Goal: Task Accomplishment & Management: Complete application form

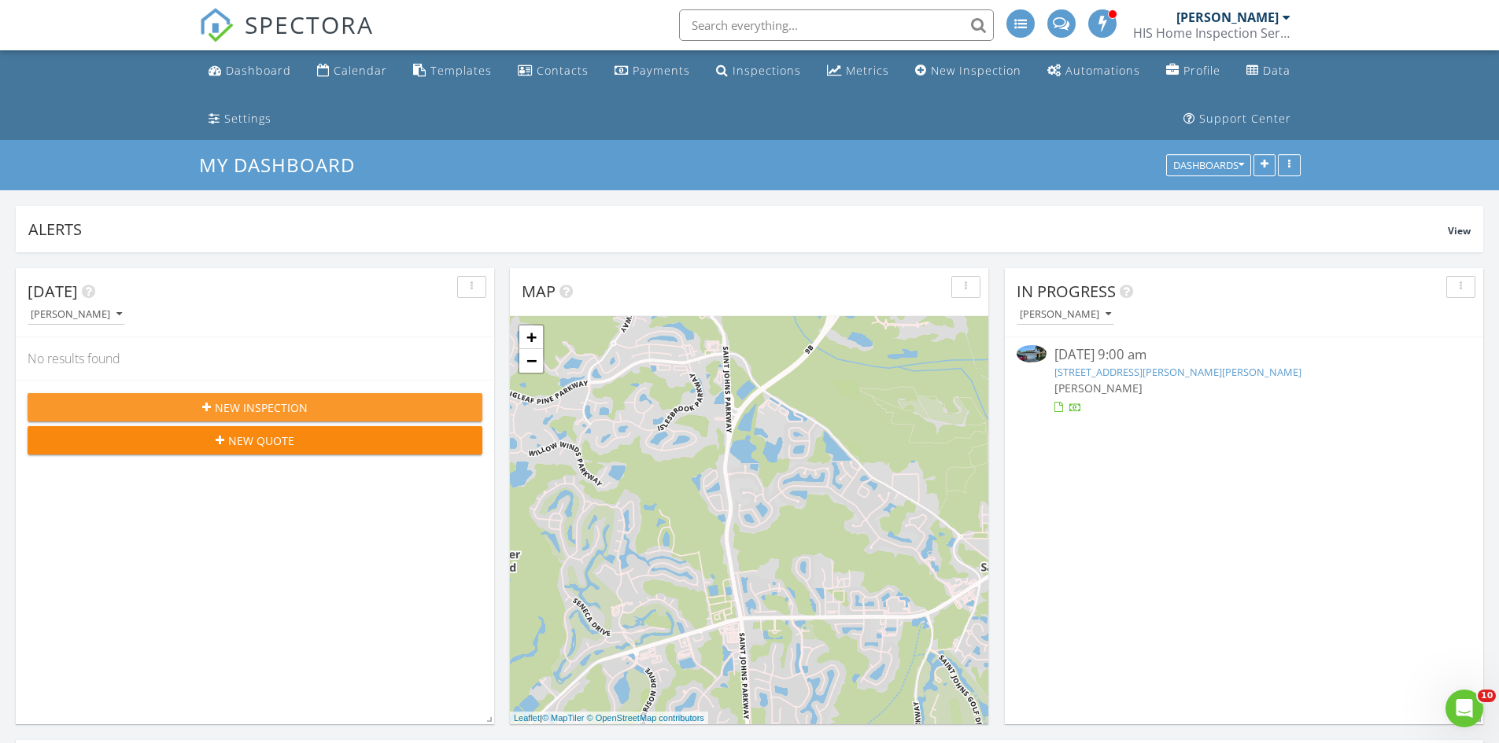
click at [332, 404] on div "New Inspection" at bounding box center [254, 408] width 429 height 17
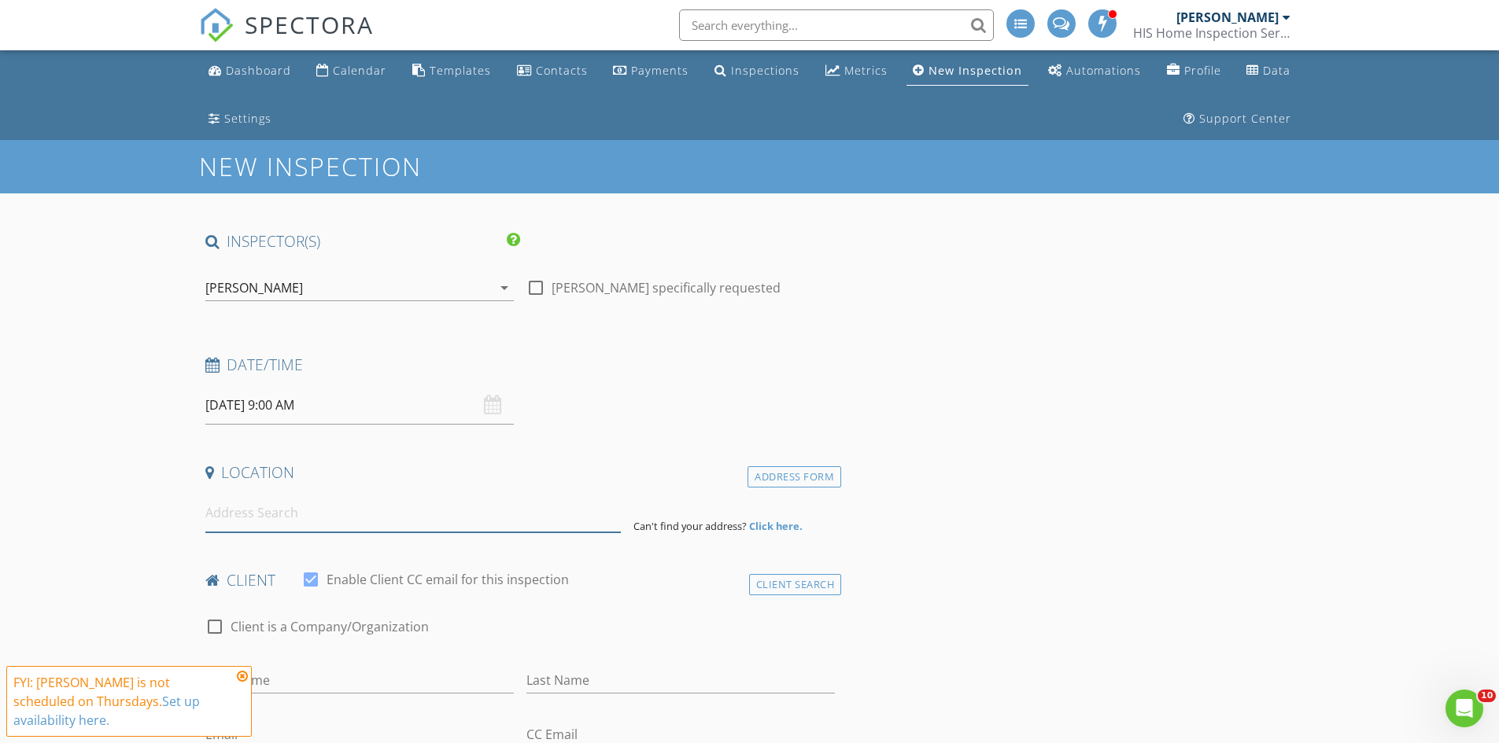
click at [358, 525] on input at bounding box center [412, 513] width 415 height 39
click at [239, 679] on icon at bounding box center [242, 676] width 11 height 13
click at [294, 512] on input at bounding box center [412, 513] width 415 height 39
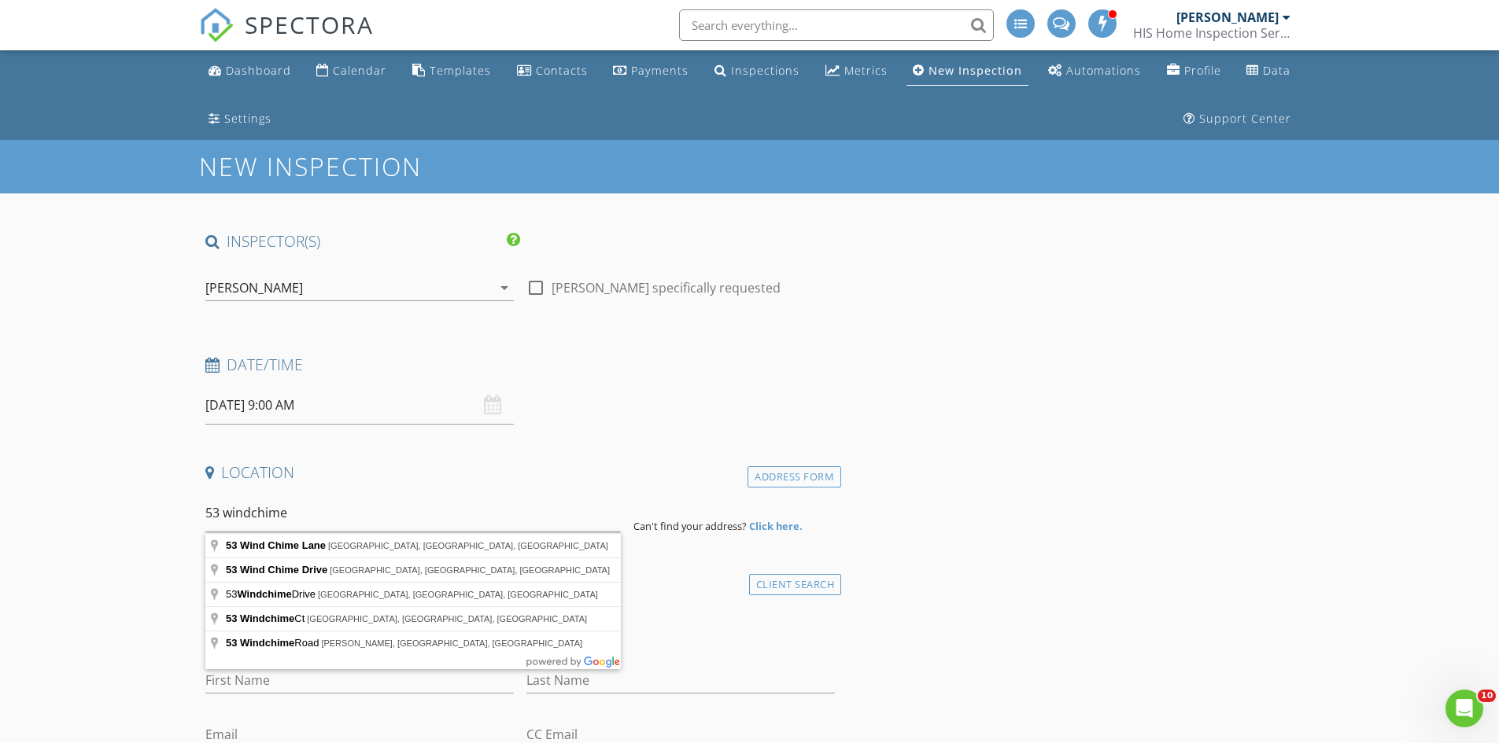
type input "53 Wind Chime Lane, St. Augustine, FL, USA"
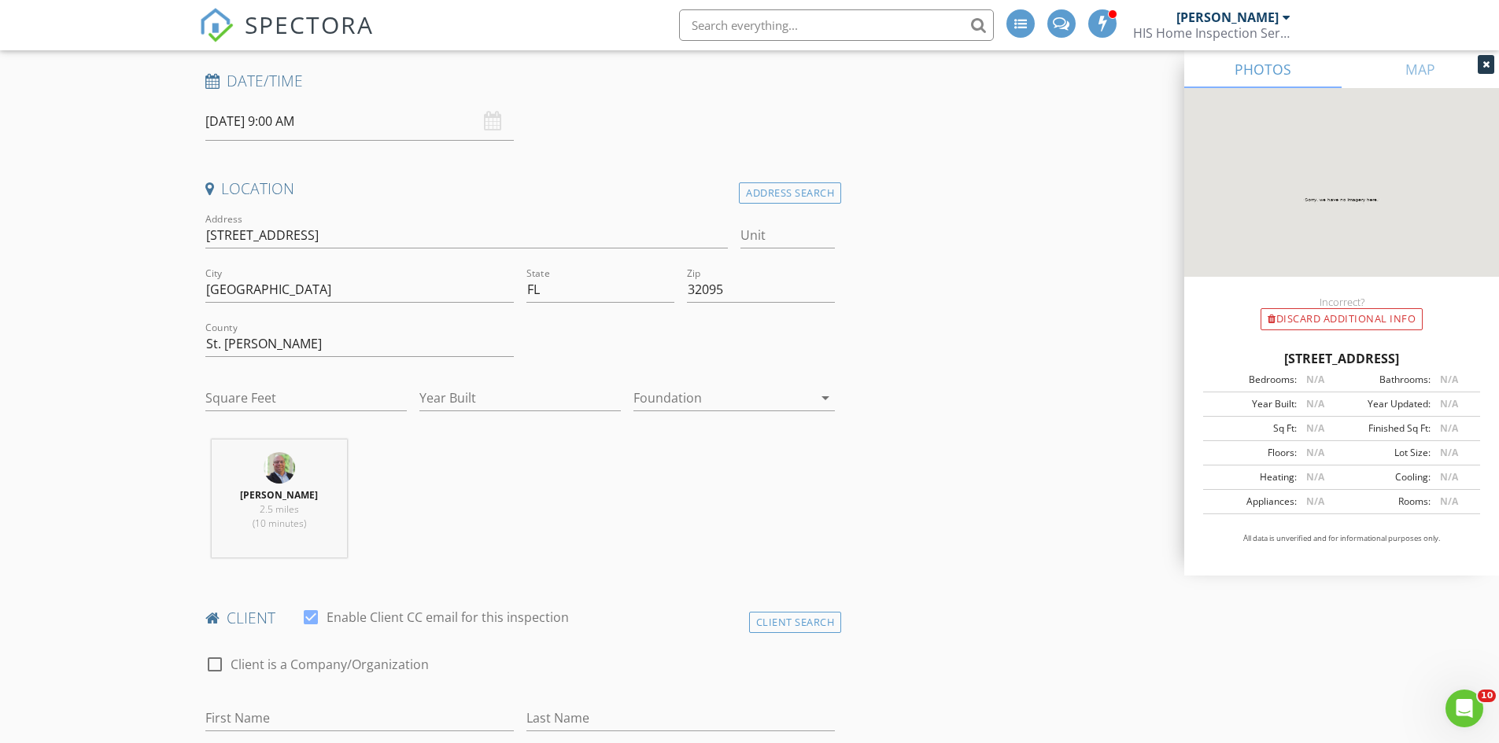
scroll to position [315, 0]
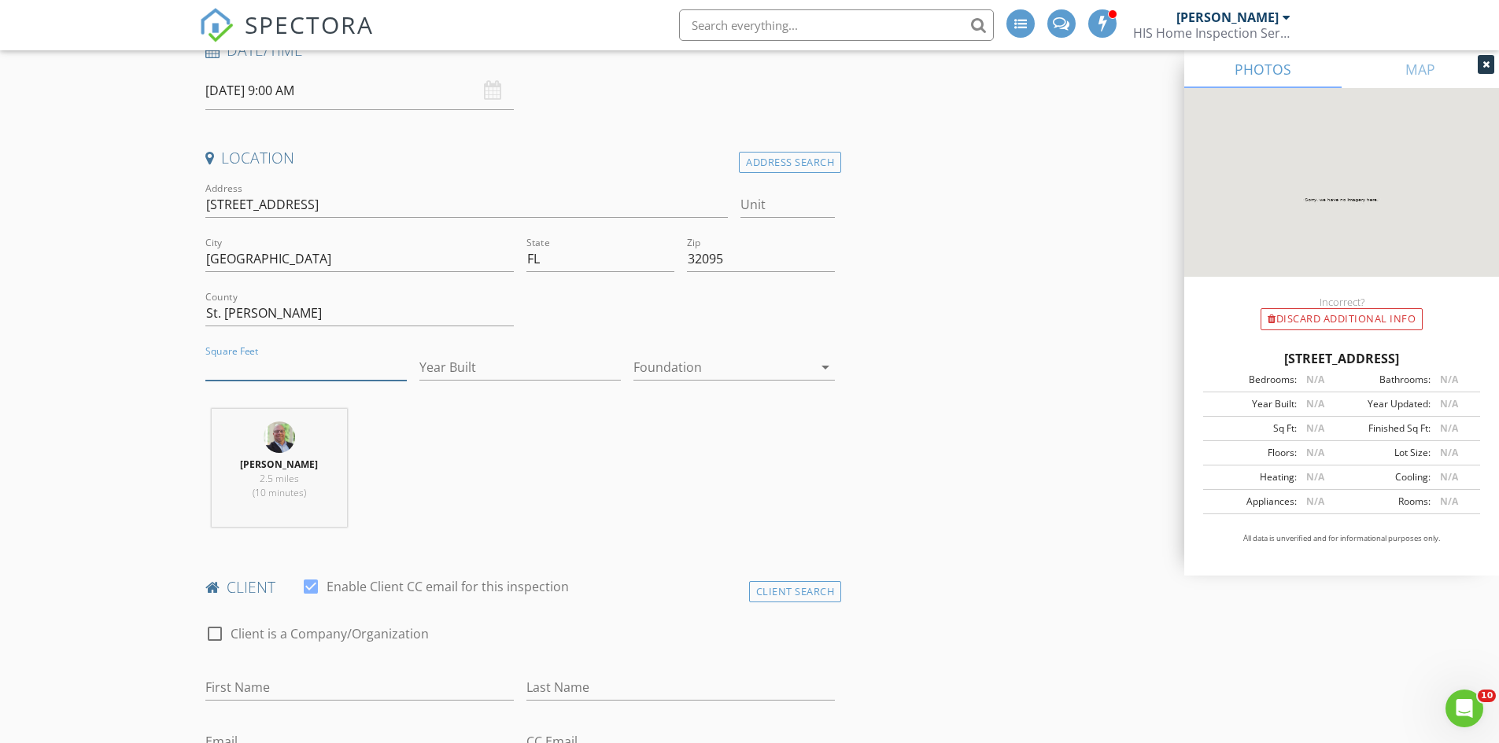
click at [282, 367] on input "Square Feet" at bounding box center [305, 368] width 201 height 26
type input "2800"
click at [491, 376] on input "Year Built" at bounding box center [519, 368] width 201 height 26
click at [492, 371] on input "Year Built" at bounding box center [519, 368] width 201 height 26
click at [501, 368] on input "Year Built" at bounding box center [519, 368] width 201 height 26
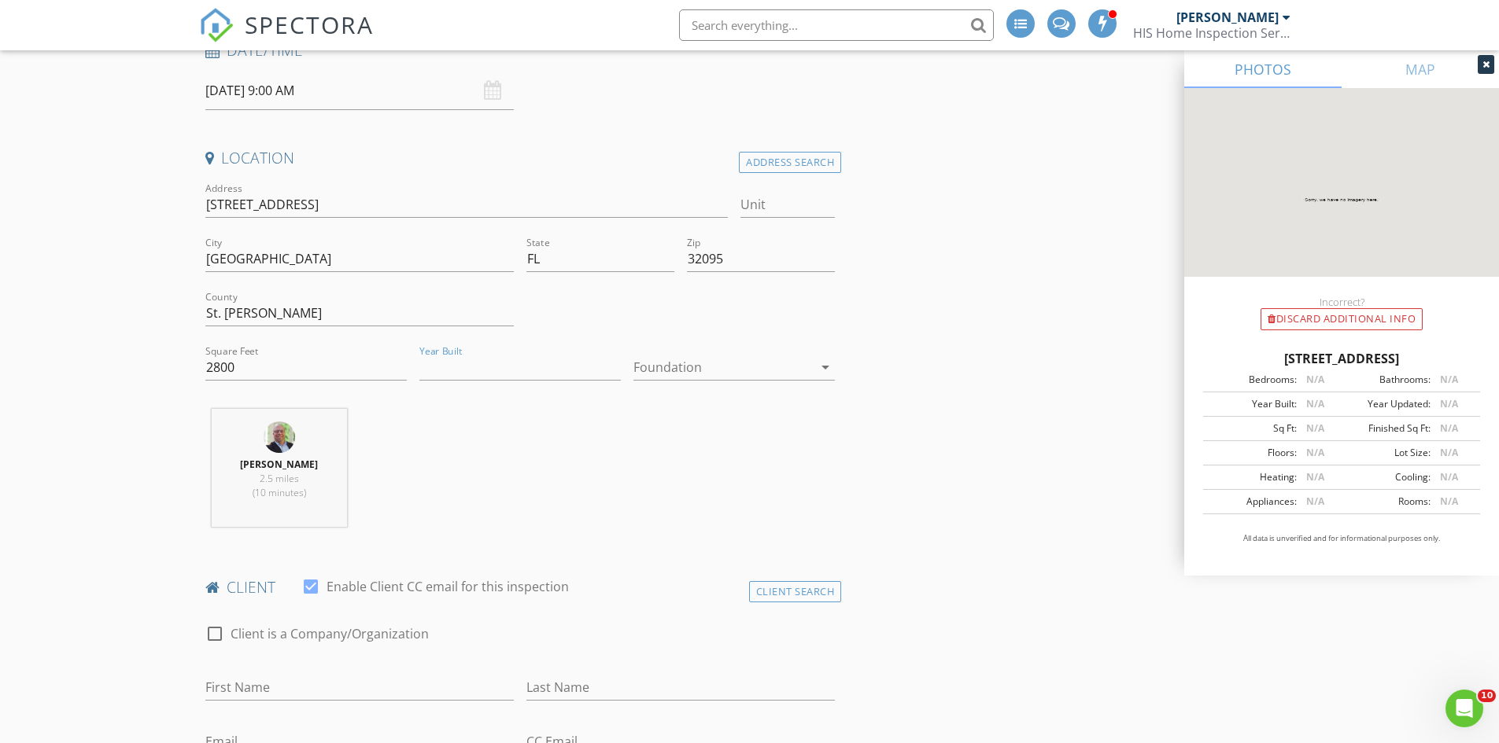
click at [530, 345] on div "Year Built" at bounding box center [519, 370] width 201 height 51
click at [494, 371] on input "Year Built" at bounding box center [519, 368] width 201 height 26
type input "2024"
click at [742, 369] on div at bounding box center [722, 367] width 179 height 25
click at [706, 441] on div "Slab" at bounding box center [734, 449] width 176 height 19
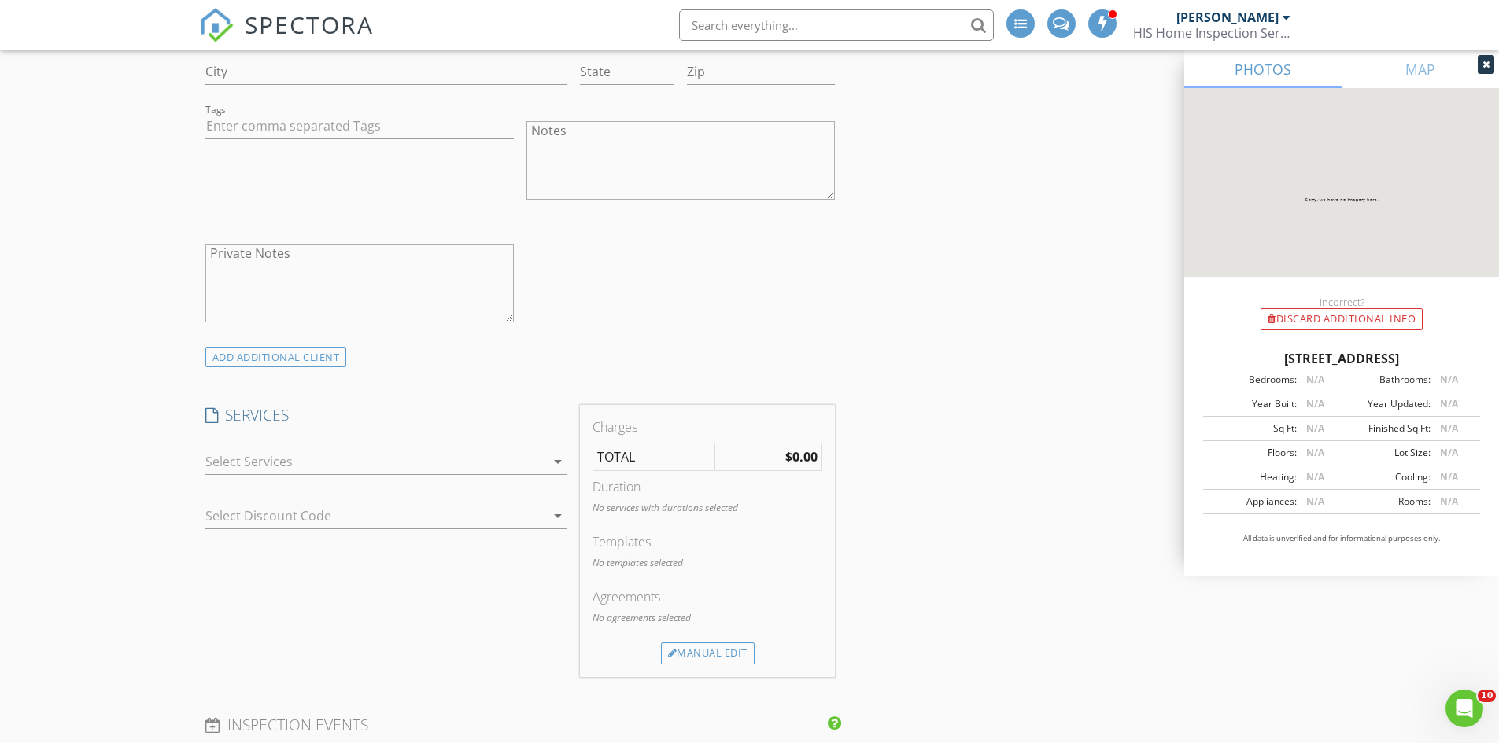
scroll to position [1337, 0]
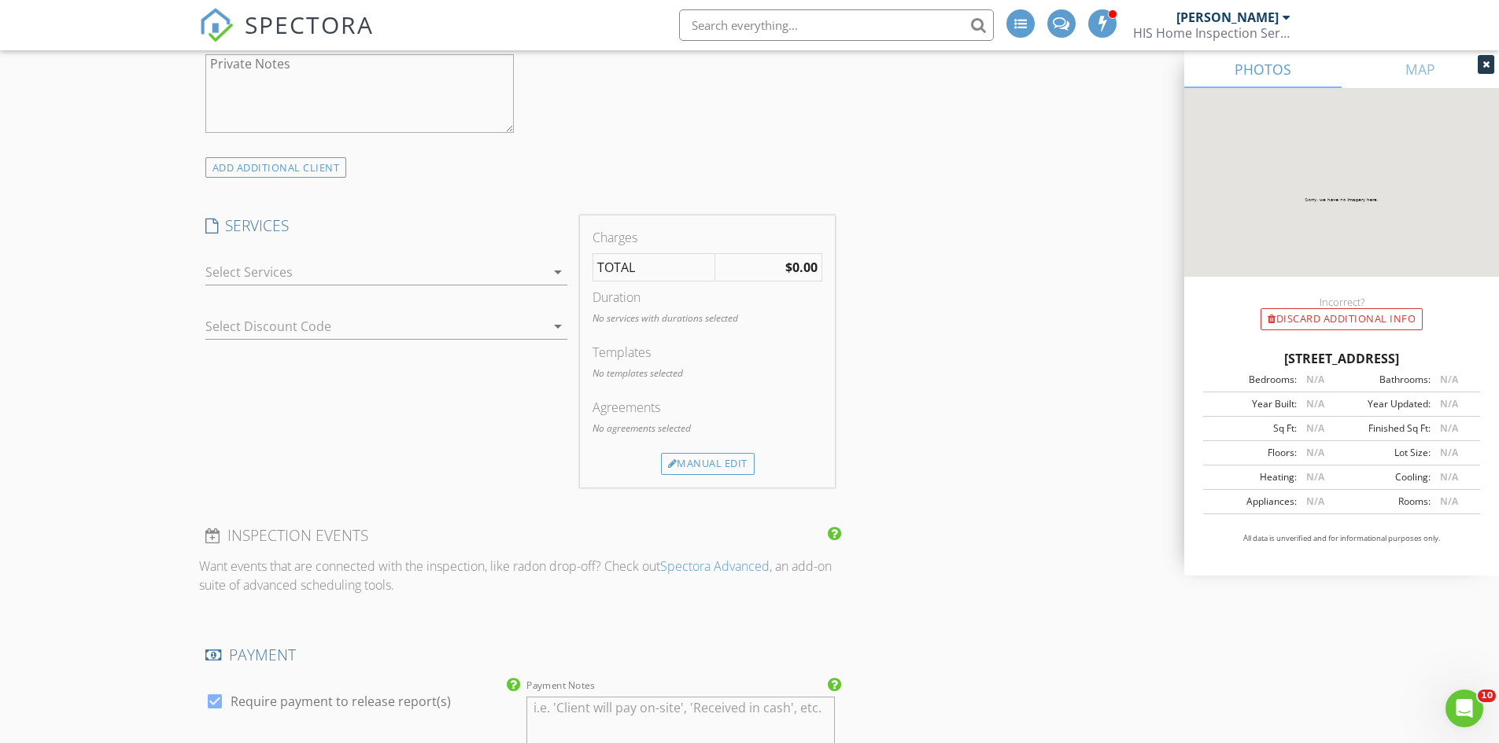
click at [496, 257] on div "check_box_outline_blank GOOD Home Inspection Package (*minimum) Settle in confi…" at bounding box center [386, 275] width 362 height 51
click at [496, 262] on div at bounding box center [375, 272] width 340 height 25
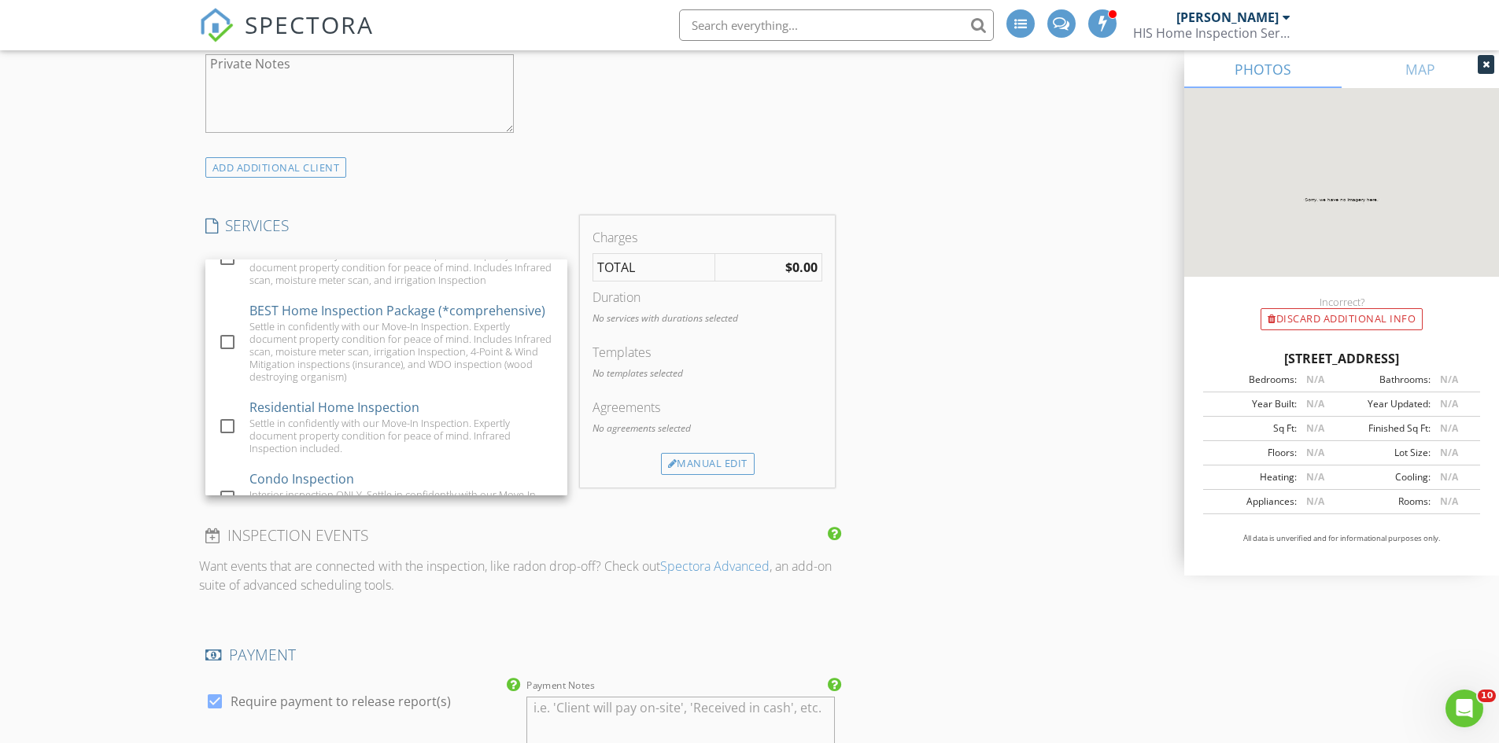
scroll to position [315, 0]
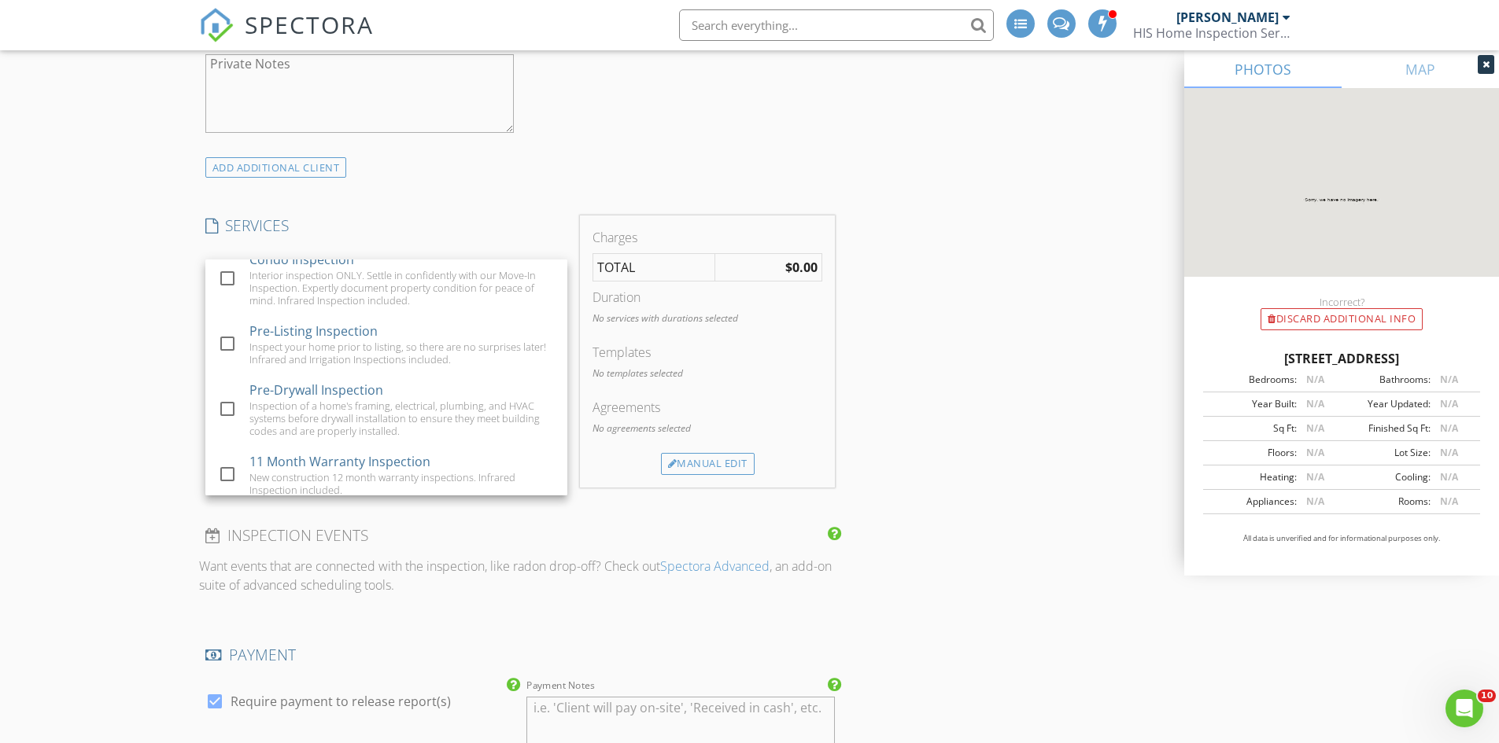
click at [434, 480] on div "11 Month Warranty Inspection New construction 12 month warranty inspections. In…" at bounding box center [401, 475] width 305 height 59
checkbox input "false"
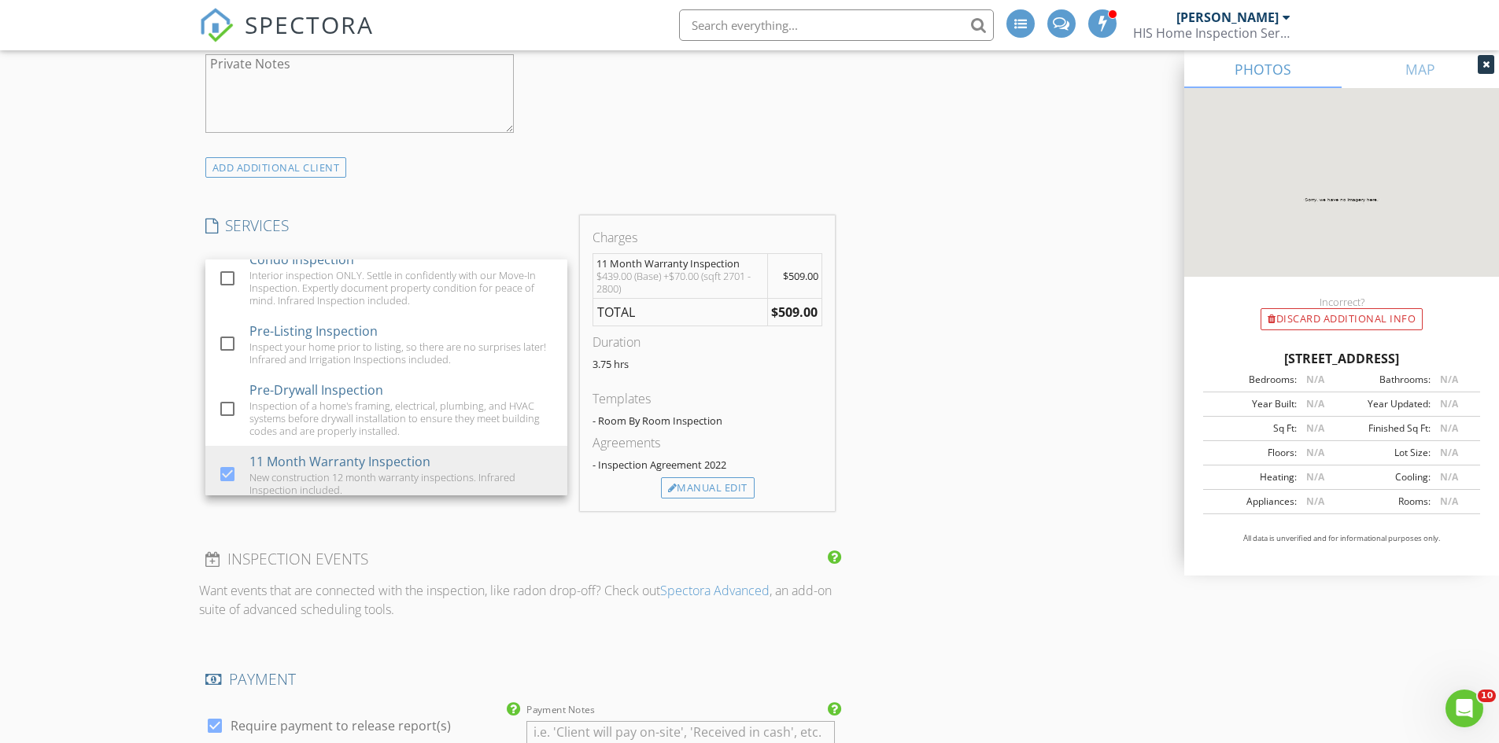
click at [915, 317] on div "INSPECTOR(S) check_box Nicholas Bruneau PRIMARY Nicholas Bruneau arrow_drop_dow…" at bounding box center [749, 567] width 1101 height 3347
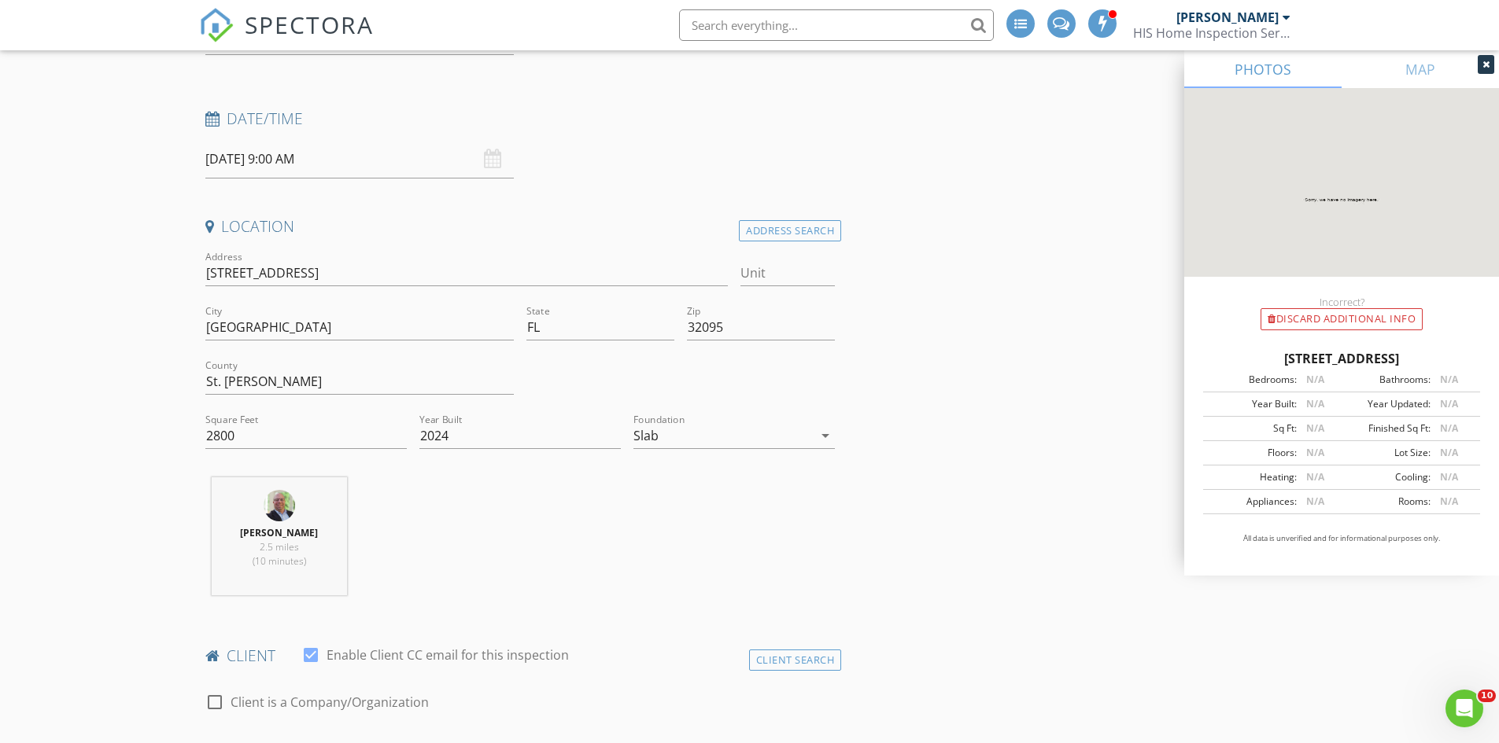
scroll to position [157, 0]
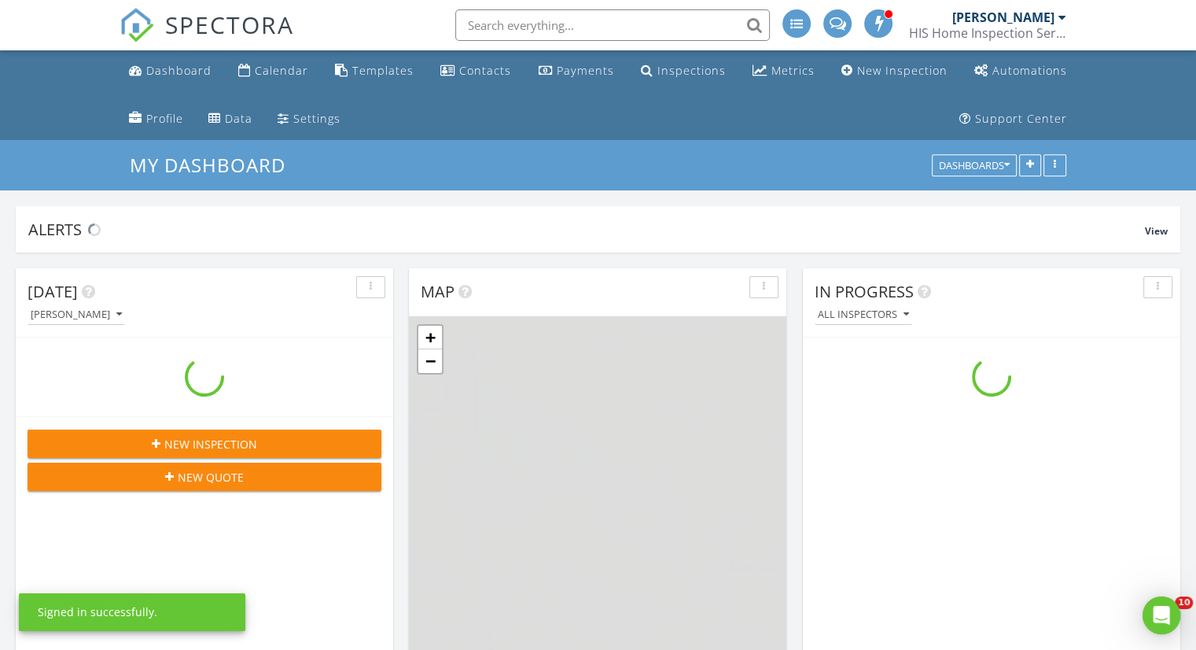
scroll to position [1456, 1221]
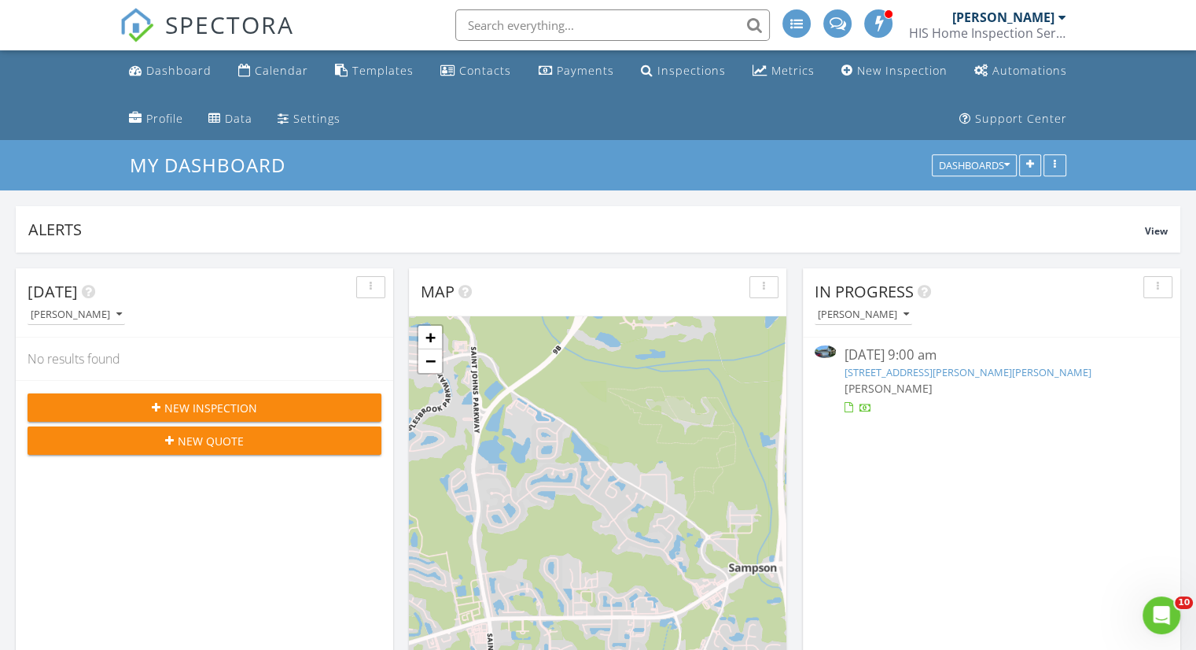
click at [298, 117] on div "Settings" at bounding box center [316, 118] width 47 height 15
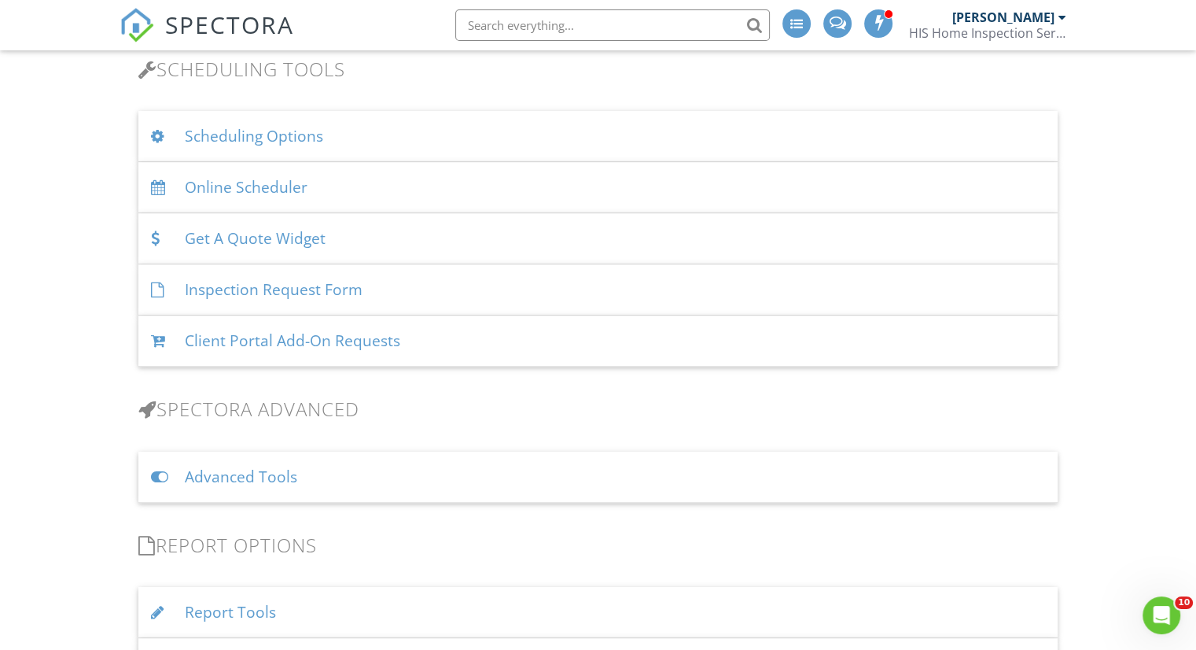
scroll to position [1064, 0]
click at [274, 476] on div "Advanced Tools" at bounding box center [598, 476] width 920 height 51
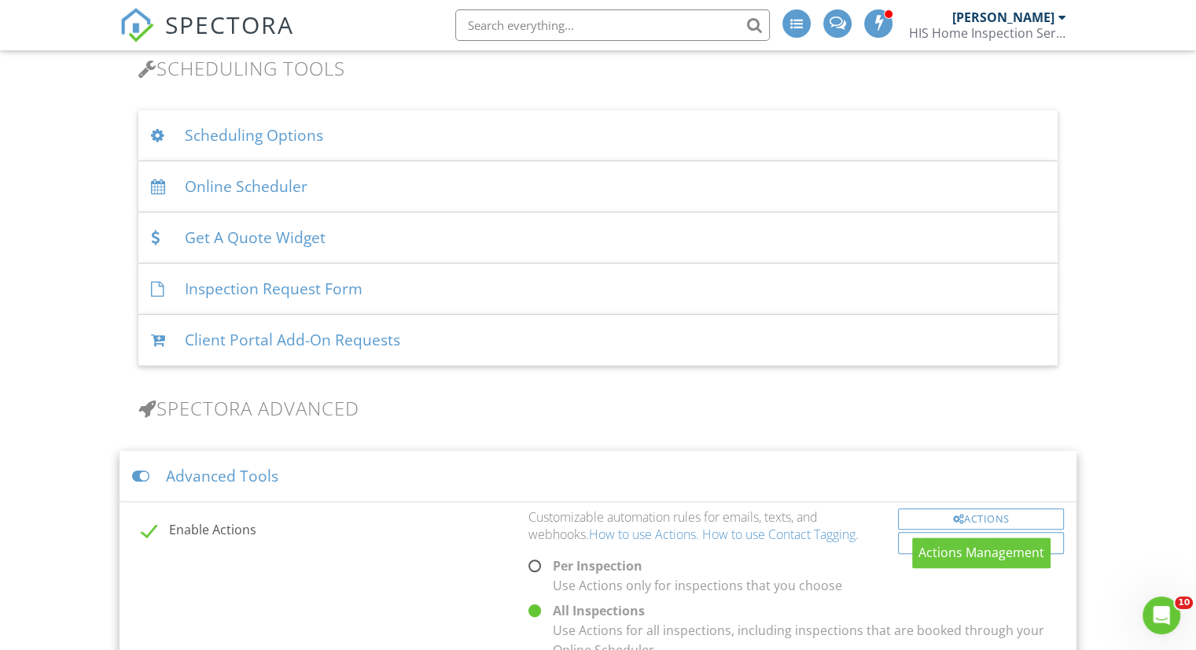
click at [981, 511] on div "Actions" at bounding box center [981, 519] width 166 height 22
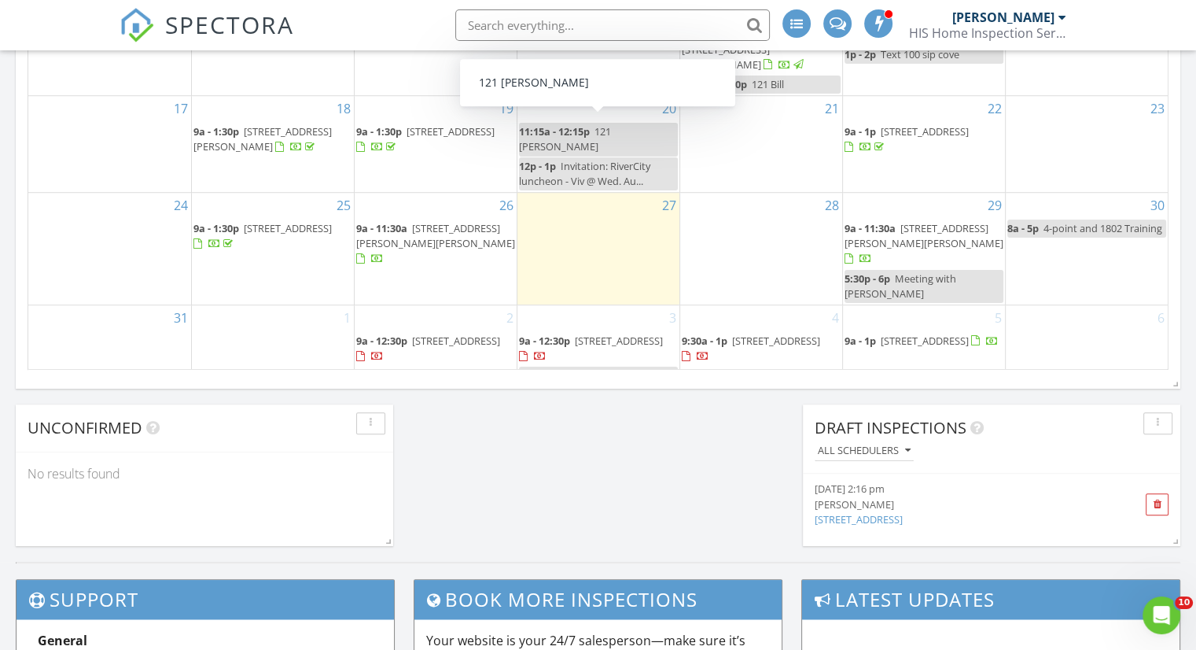
scroll to position [1132, 0]
